Goal: Information Seeking & Learning: Learn about a topic

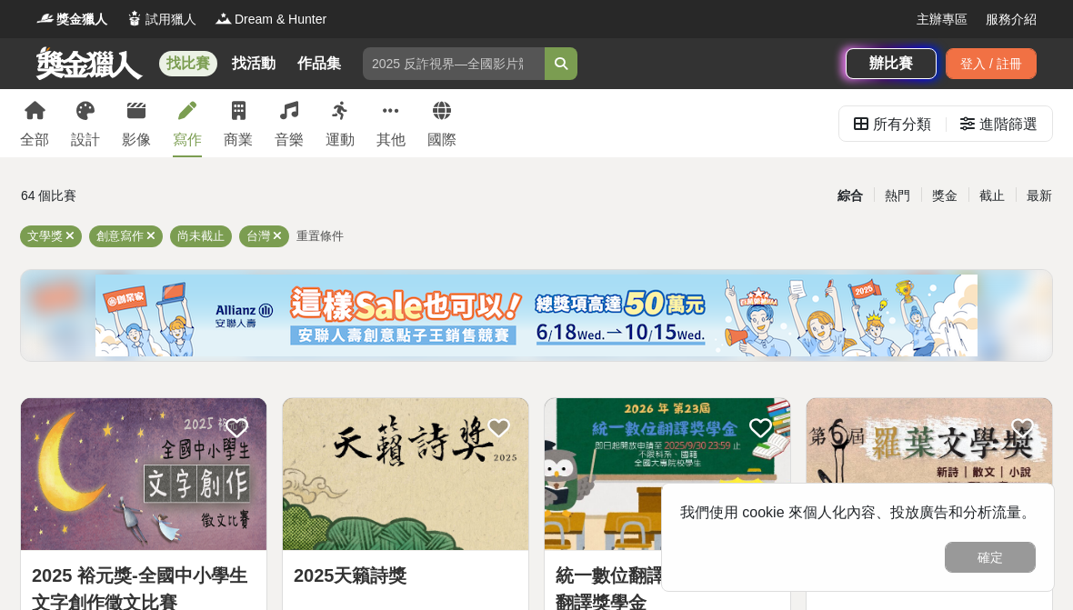
click at [977, 565] on button "確定" at bounding box center [990, 557] width 91 height 31
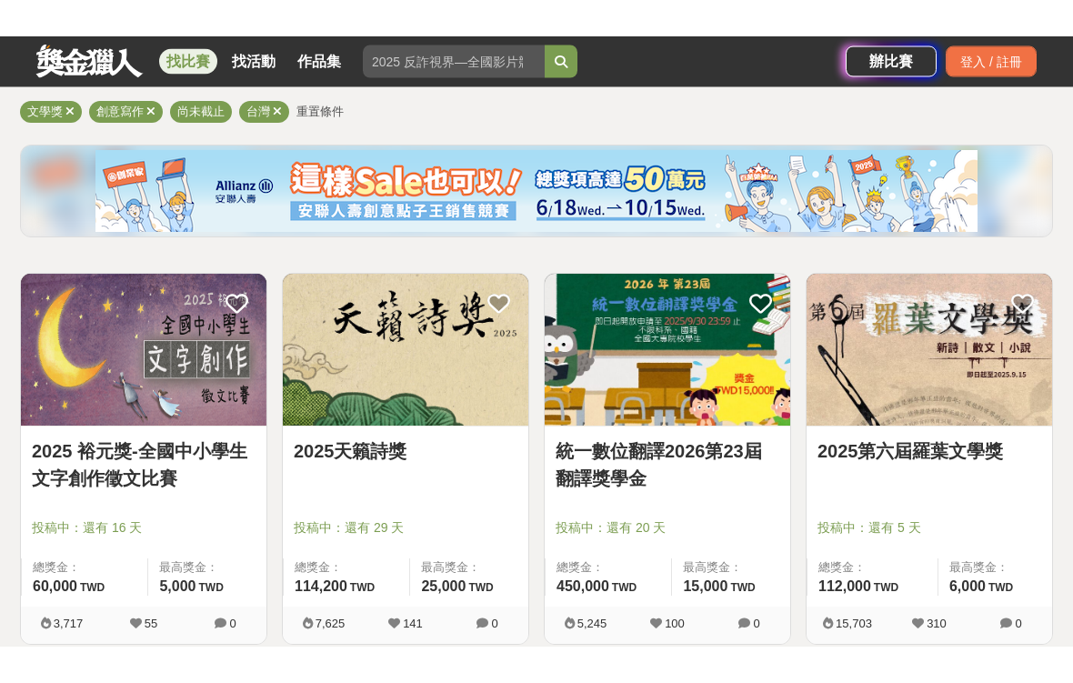
scroll to position [88, 0]
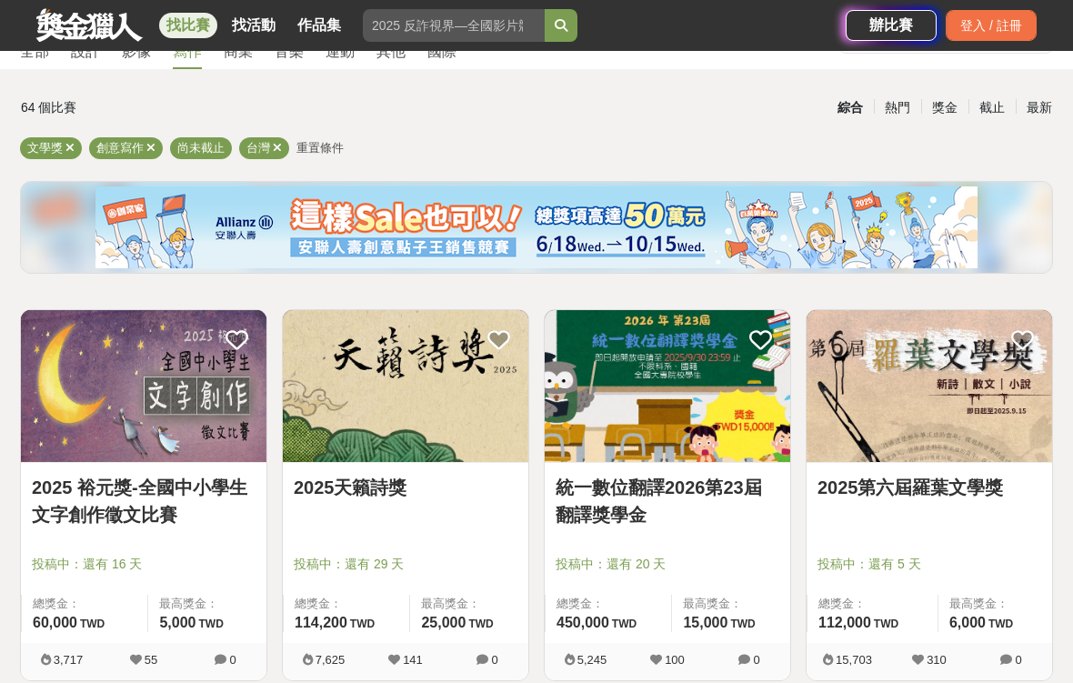
click at [494, 418] on img at bounding box center [406, 386] width 246 height 152
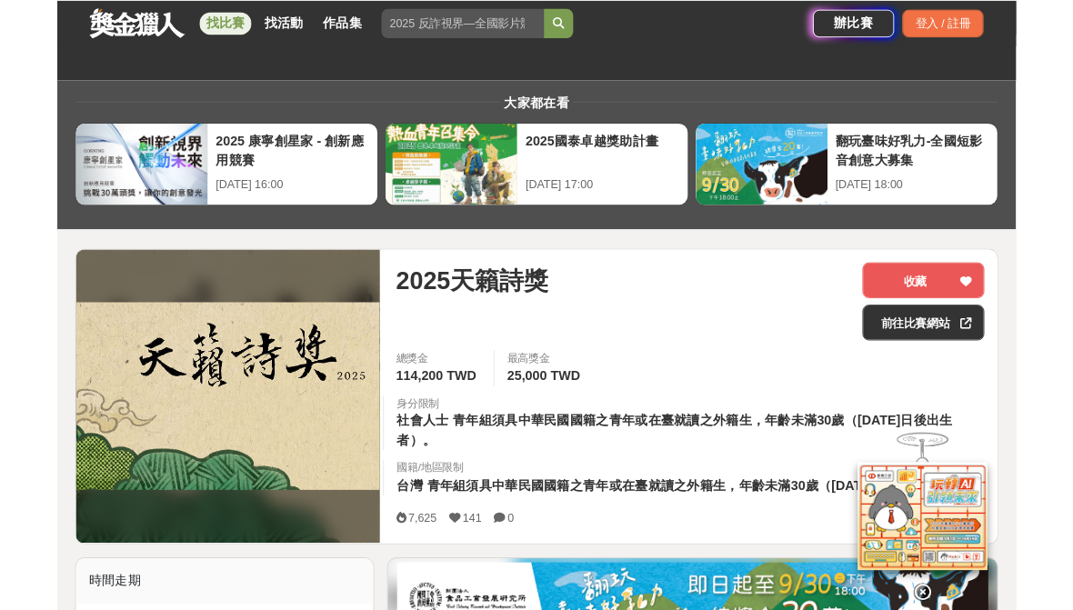
scroll to position [73, 0]
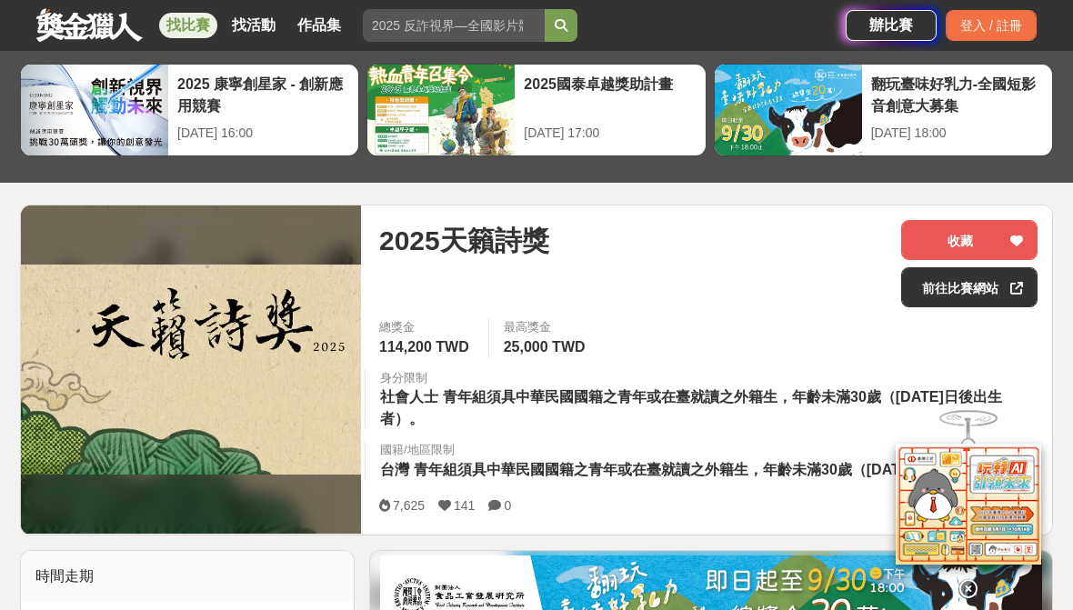
click at [252, 33] on link "找活動" at bounding box center [254, 25] width 58 height 25
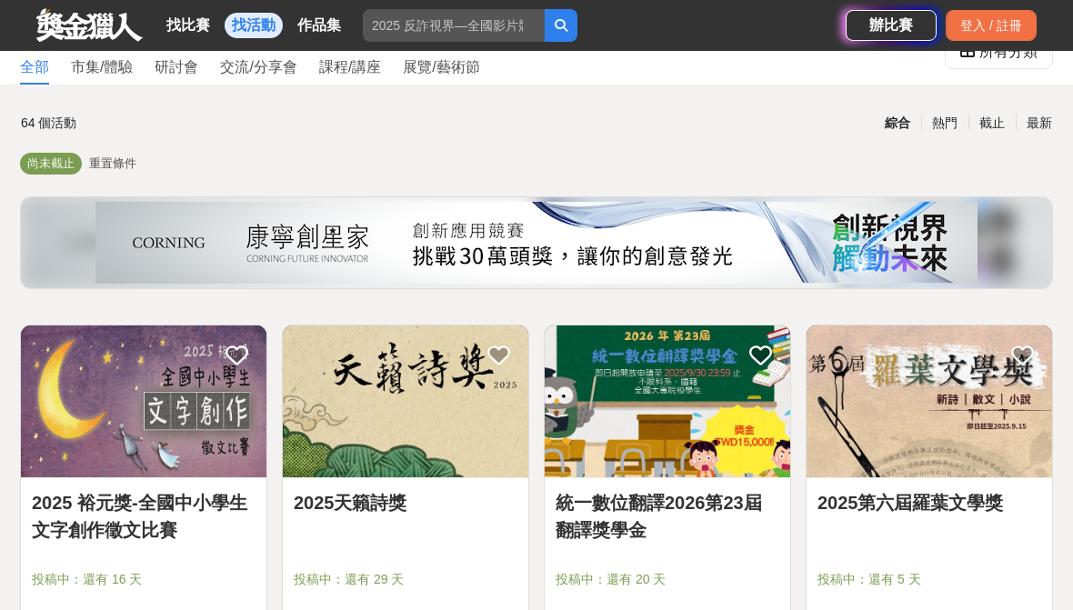
click at [196, 25] on link "找比賽" at bounding box center [188, 25] width 58 height 25
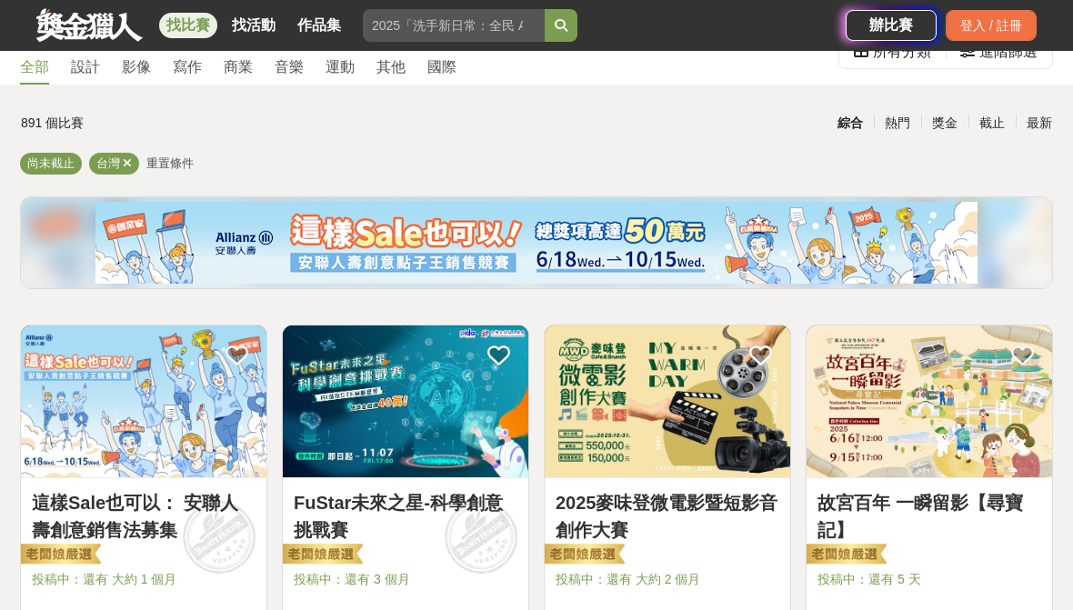
click at [196, 64] on div "寫作" at bounding box center [187, 67] width 29 height 22
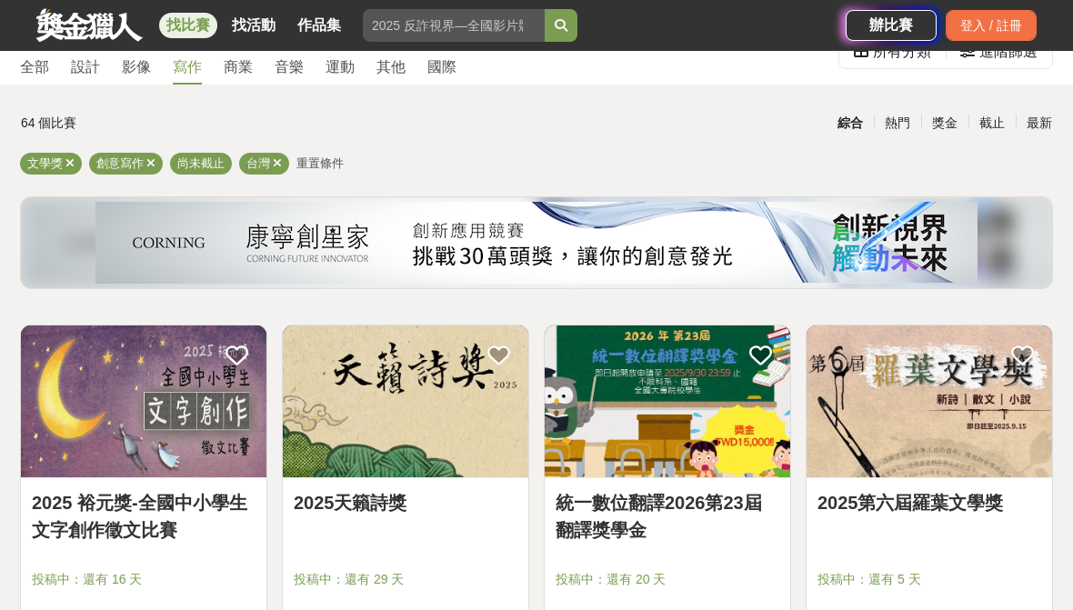
click at [988, 122] on div "截止" at bounding box center [992, 123] width 47 height 32
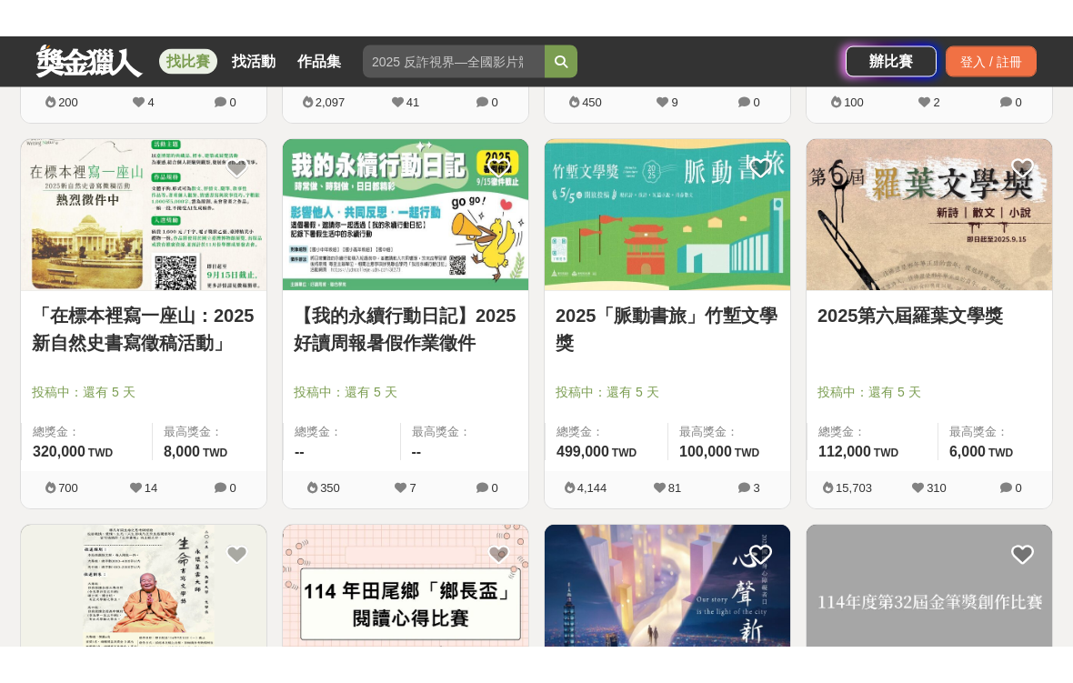
scroll to position [682, 0]
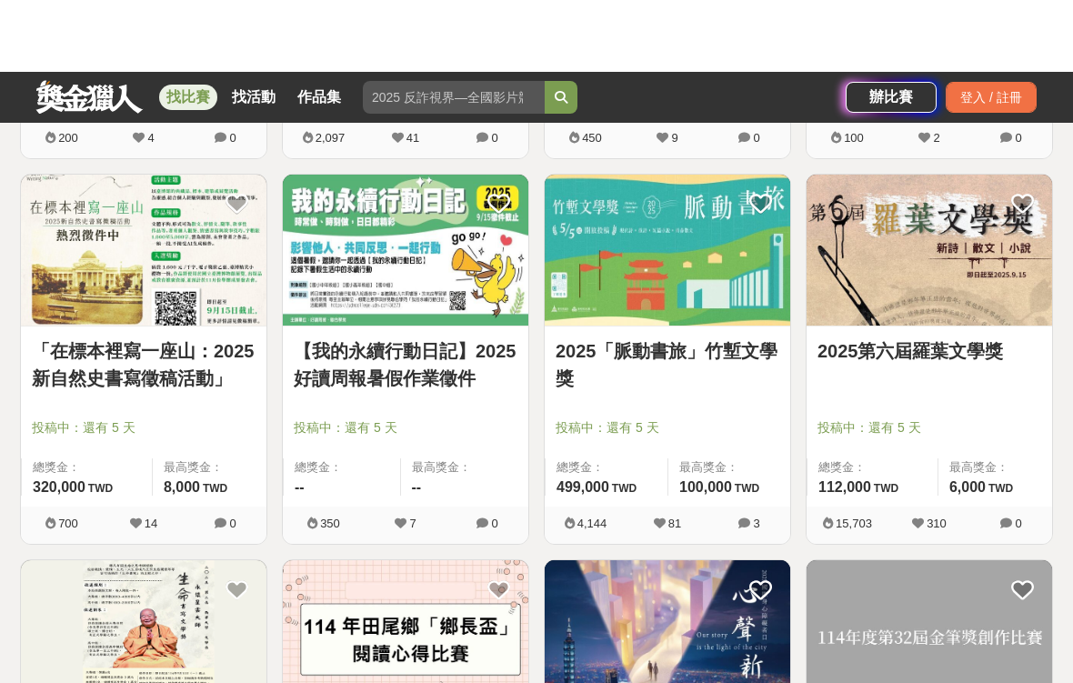
click at [199, 255] on img at bounding box center [144, 179] width 246 height 152
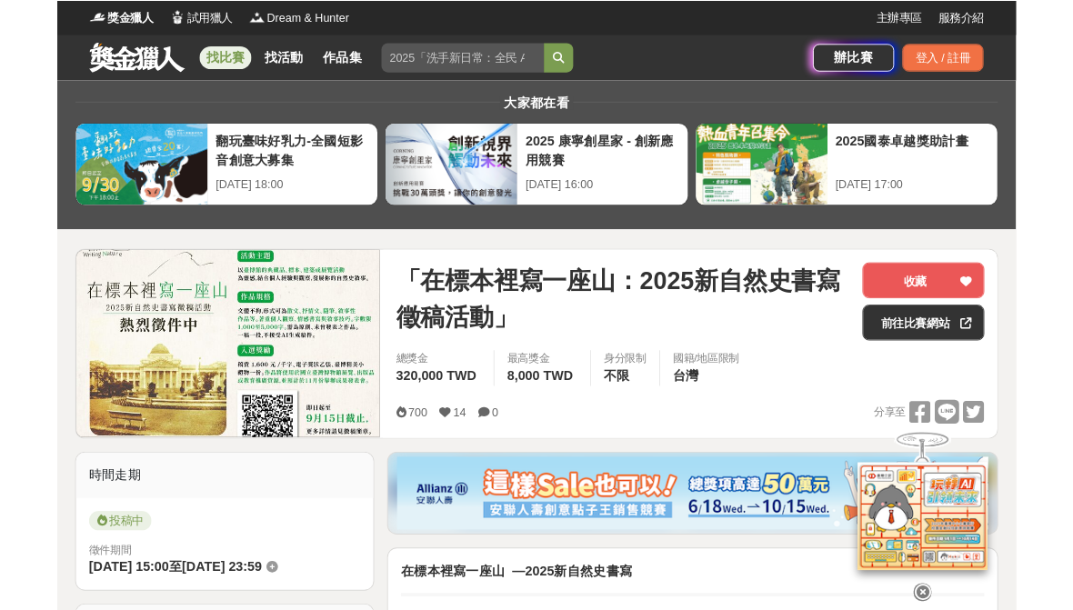
scroll to position [73, 0]
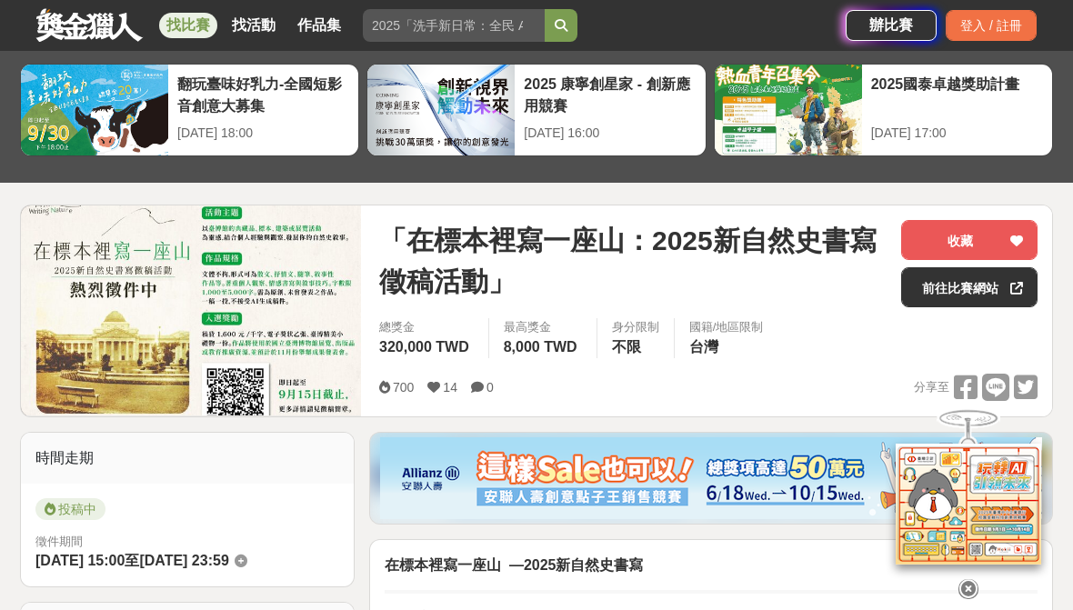
click at [186, 21] on link "找比賽" at bounding box center [188, 25] width 58 height 25
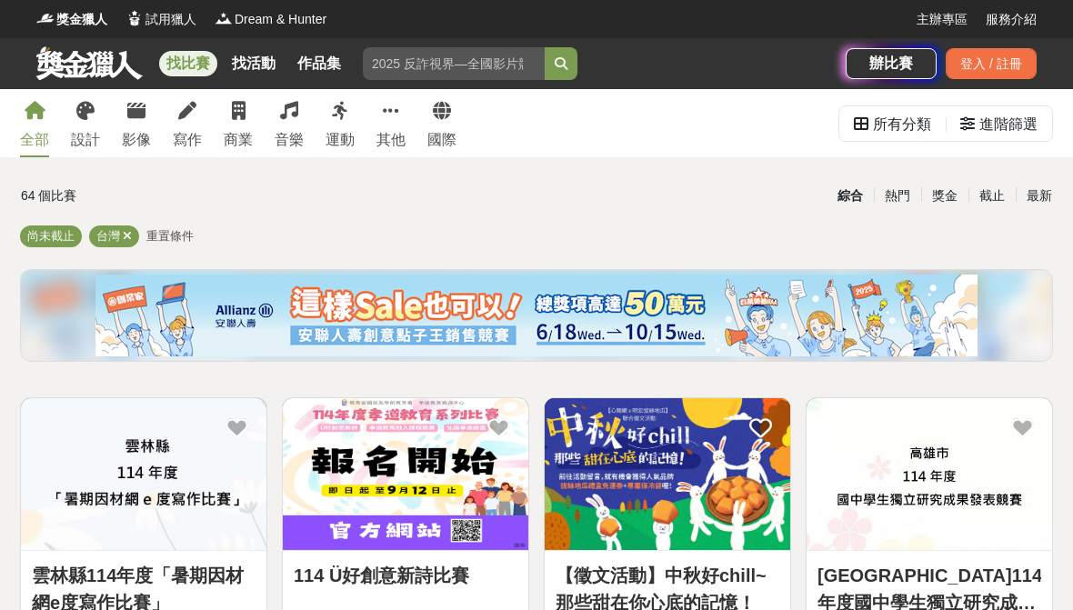
click at [86, 123] on link "設計" at bounding box center [85, 123] width 29 height 68
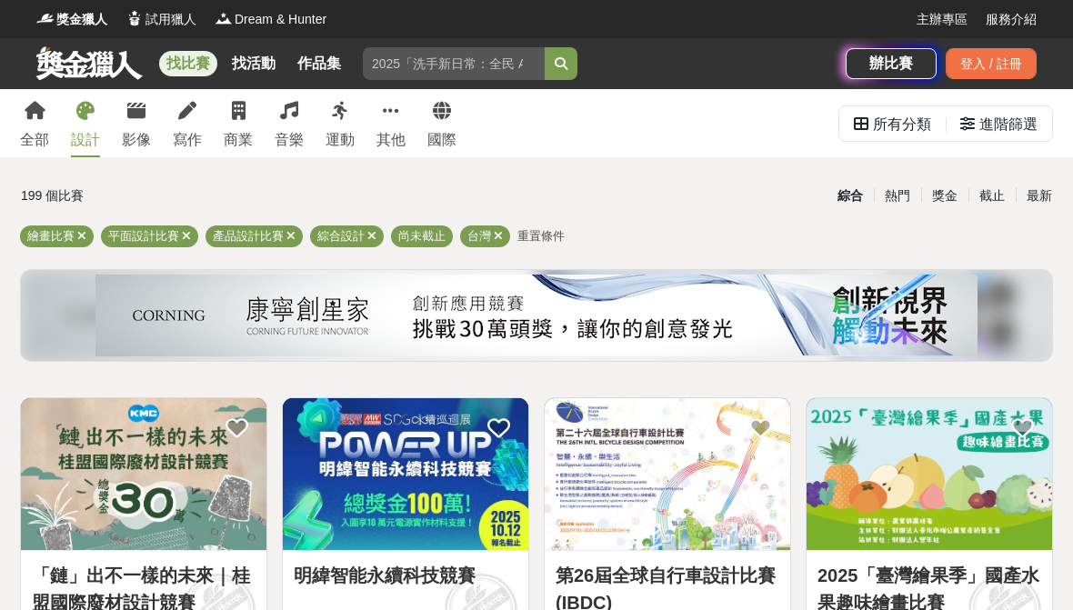
click at [179, 116] on icon at bounding box center [187, 111] width 18 height 18
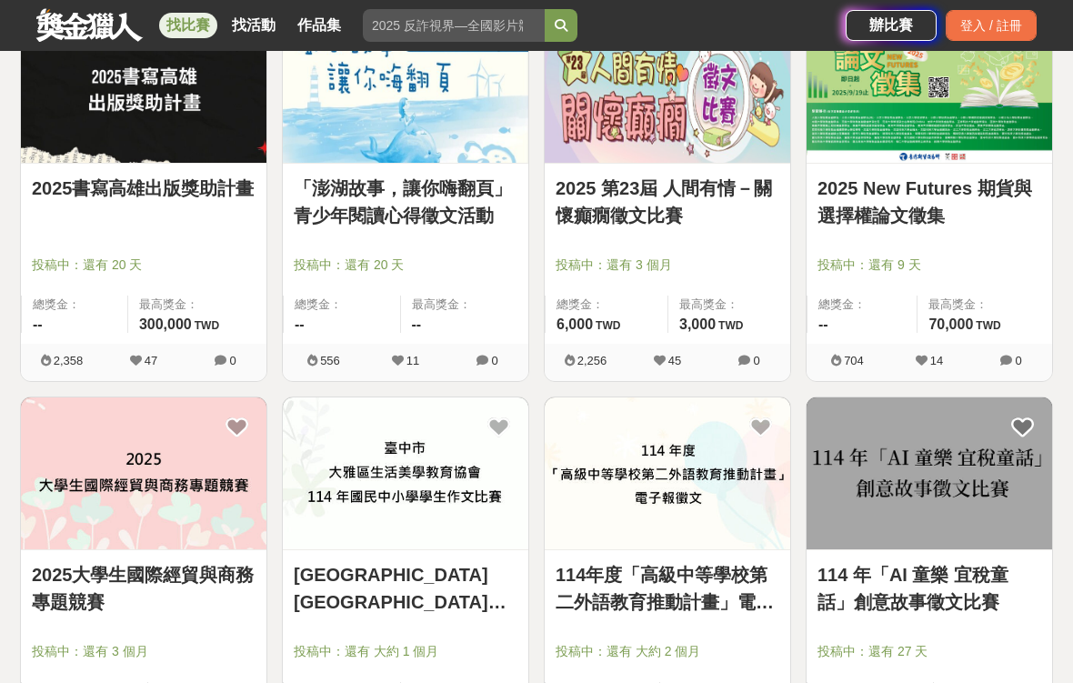
scroll to position [2116, 0]
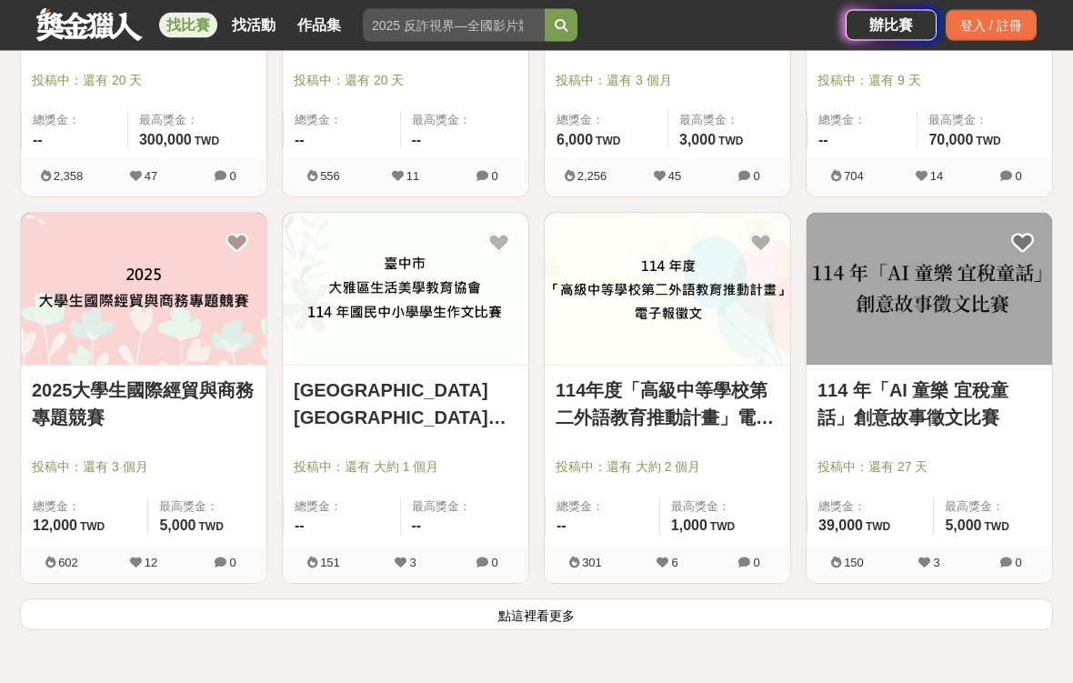
click at [649, 609] on button "點這裡看更多" at bounding box center [536, 615] width 1033 height 32
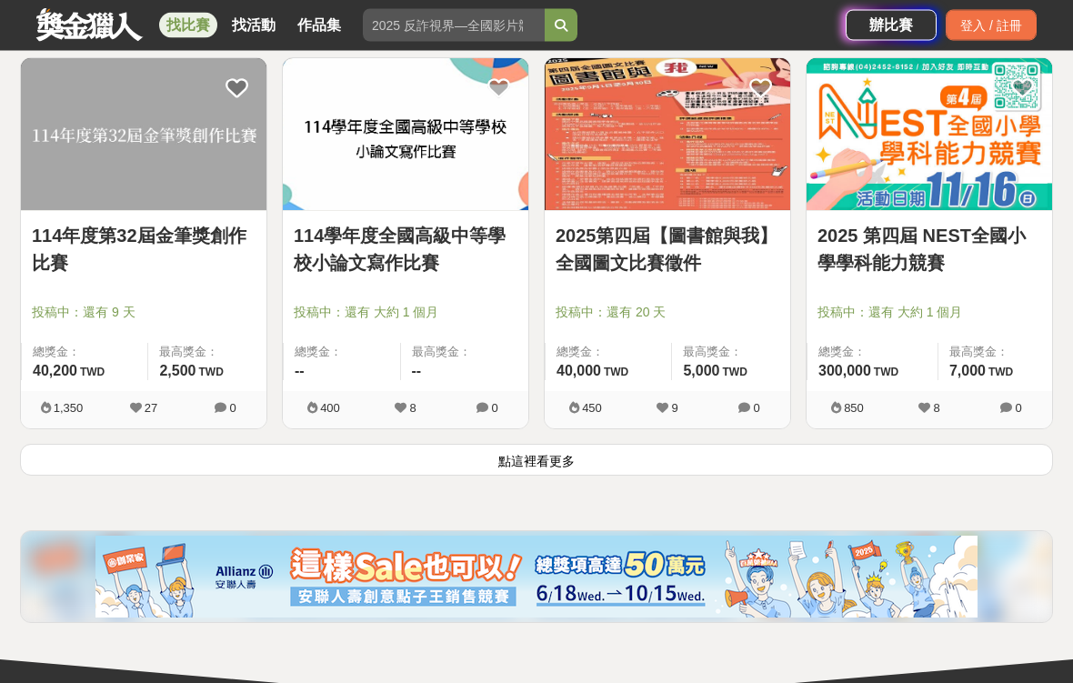
scroll to position [4601, 0]
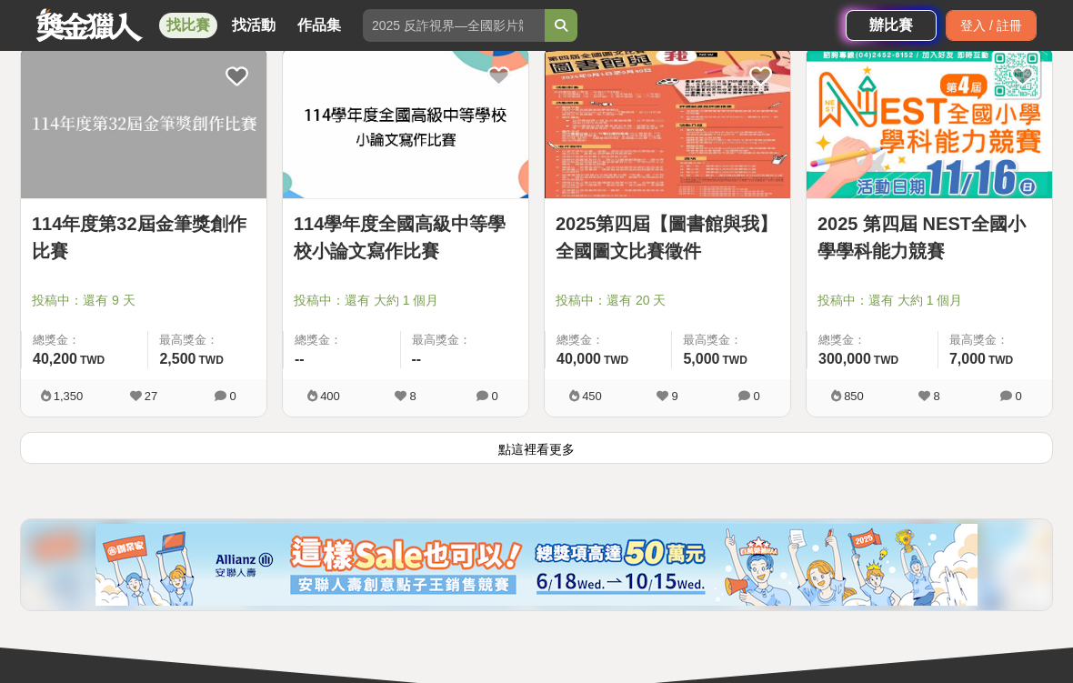
click at [623, 450] on button "點這裡看更多" at bounding box center [536, 448] width 1033 height 32
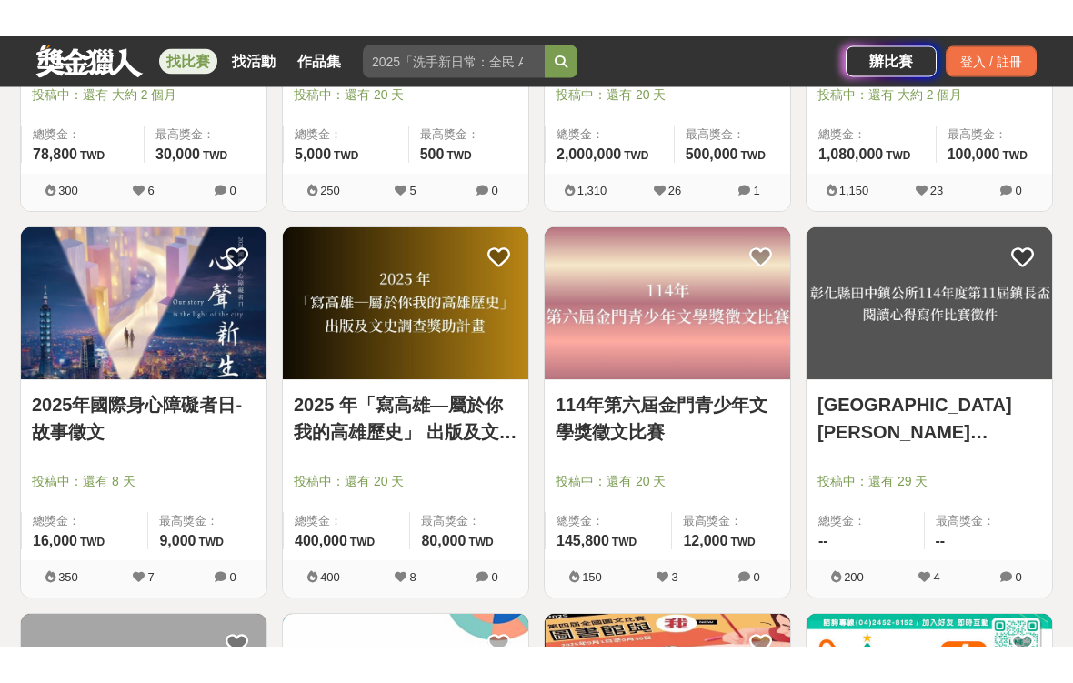
scroll to position [3996, 0]
